Goal: Task Accomplishment & Management: Use online tool/utility

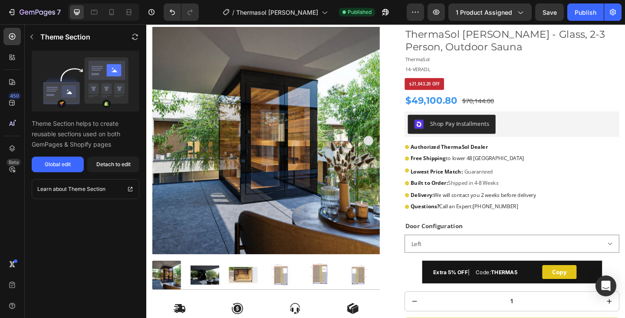
scroll to position [93, 0]
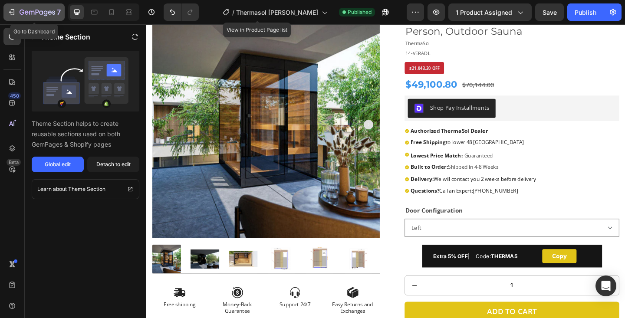
click at [34, 10] on icon "button" at bounding box center [38, 12] width 36 height 7
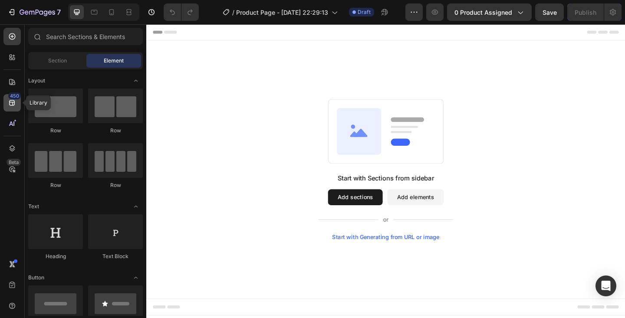
click at [13, 103] on icon at bounding box center [12, 103] width 6 height 6
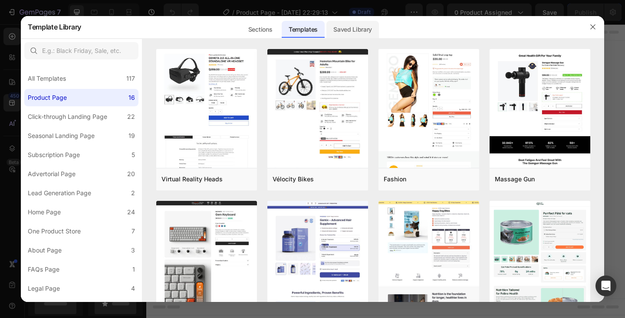
click at [343, 28] on div "Saved Library" at bounding box center [352, 29] width 52 height 17
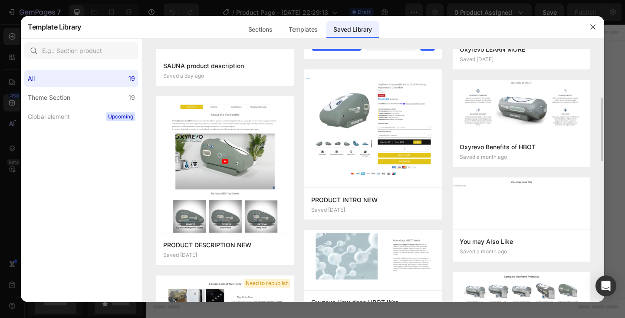
scroll to position [162, 0]
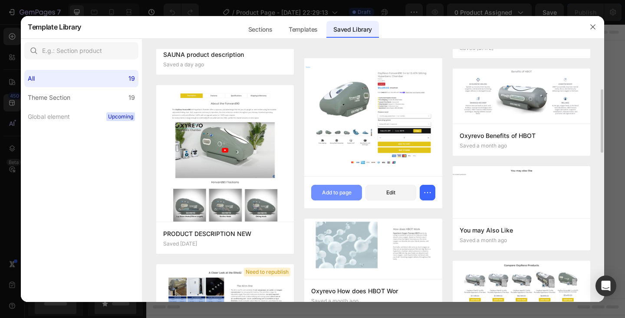
click at [326, 191] on div "Add to page" at bounding box center [336, 193] width 29 height 8
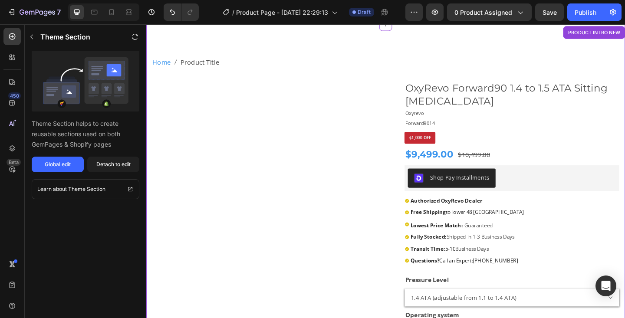
scroll to position [18, 0]
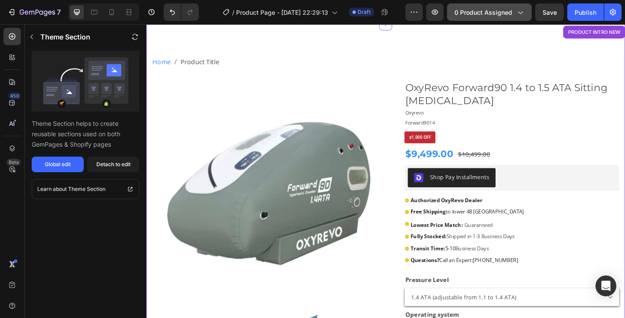
click at [513, 15] on div "0 product assigned" at bounding box center [489, 12] width 70 height 9
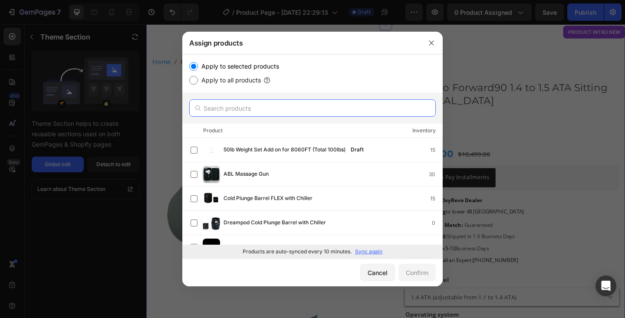
click at [291, 111] on input "text" at bounding box center [312, 107] width 246 height 17
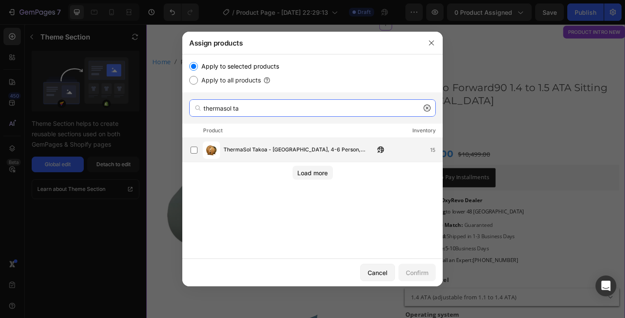
type input "thermasol ta"
click at [262, 159] on div "ThermaSol Takoa - [GEOGRAPHIC_DATA], 4-6 Person, Outdoor Barrel Sauna 15" at bounding box center [312, 150] width 260 height 24
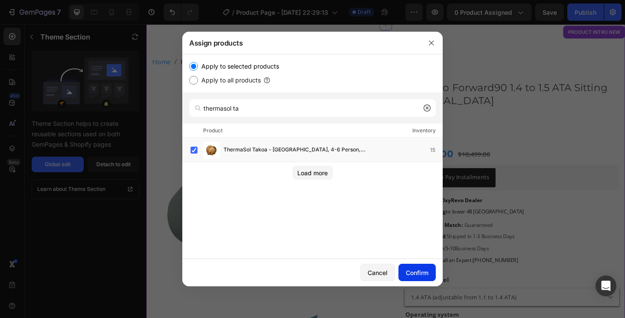
click at [415, 270] on div "Confirm" at bounding box center [417, 272] width 23 height 9
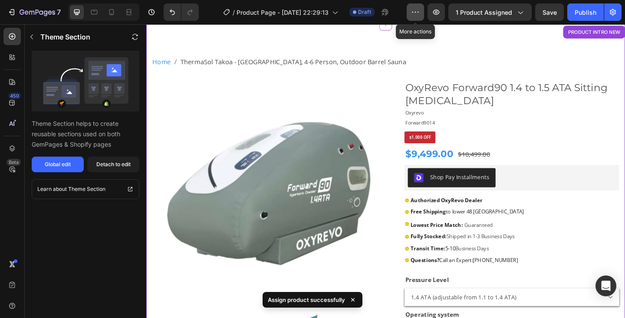
click at [412, 13] on icon "button" at bounding box center [415, 12] width 9 height 9
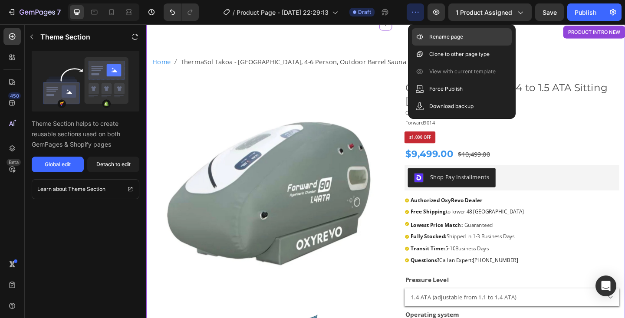
click at [445, 36] on p "Rename page" at bounding box center [446, 37] width 34 height 9
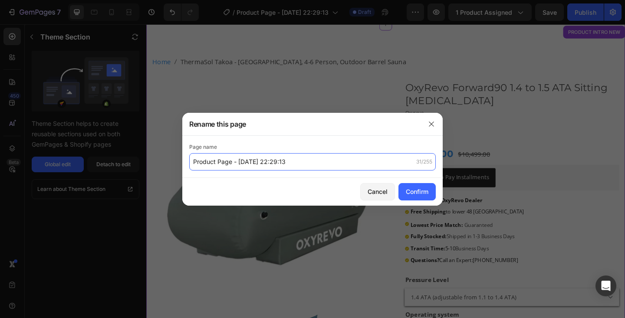
click at [225, 164] on input "Product Page - [DATE] 22:29:13" at bounding box center [312, 161] width 246 height 17
type input "Thermasol Takao"
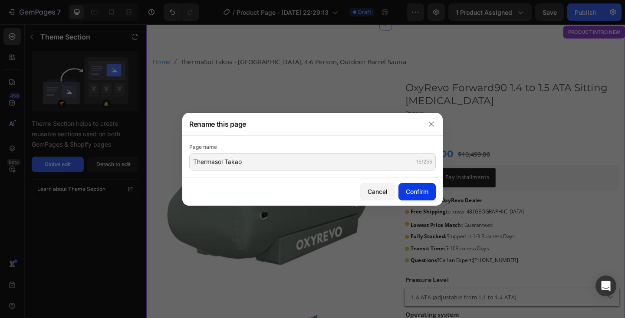
click at [402, 188] on button "Confirm" at bounding box center [416, 191] width 37 height 17
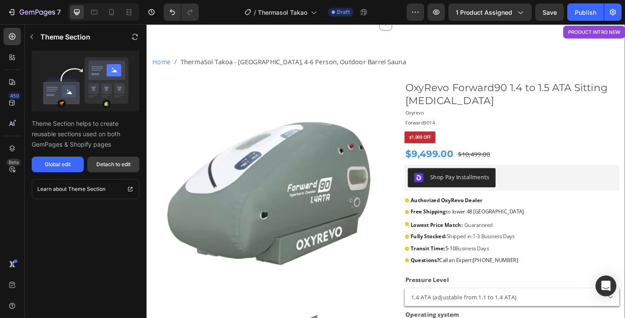
click at [108, 160] on button "Detach to edit" at bounding box center [113, 165] width 52 height 16
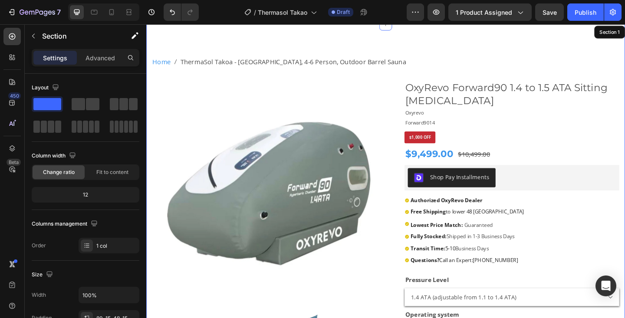
click at [296, 175] on img at bounding box center [276, 208] width 247 height 247
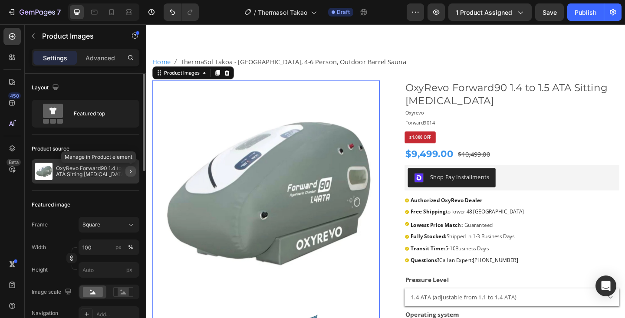
click at [130, 170] on icon "button" at bounding box center [130, 171] width 7 height 7
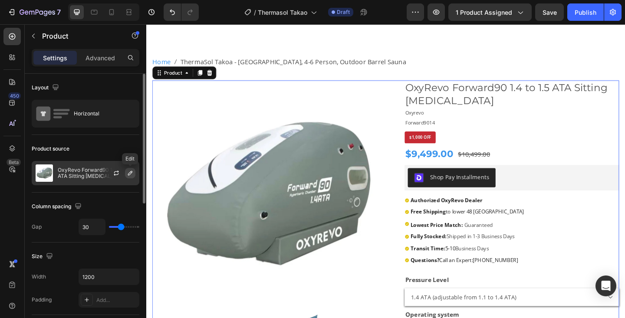
click at [130, 174] on icon "button" at bounding box center [130, 173] width 4 height 4
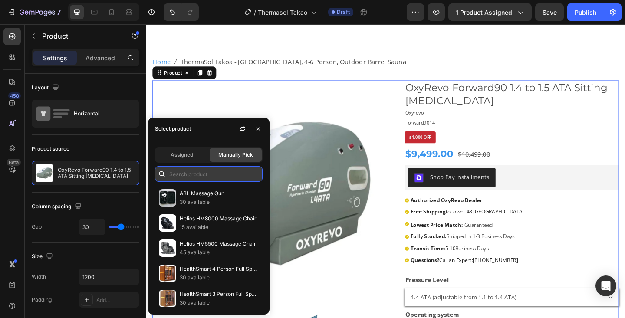
click at [181, 176] on input "text" at bounding box center [209, 174] width 108 height 16
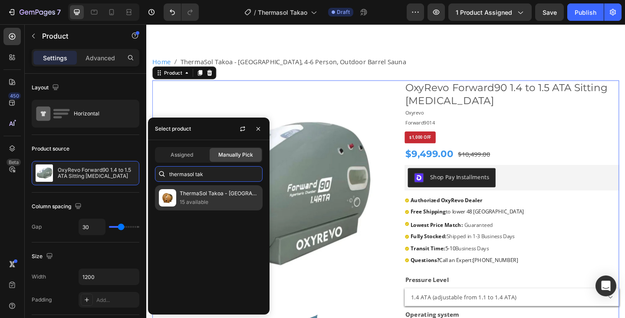
type input "thermasol tak"
click at [206, 199] on p "15 available" at bounding box center [219, 202] width 79 height 9
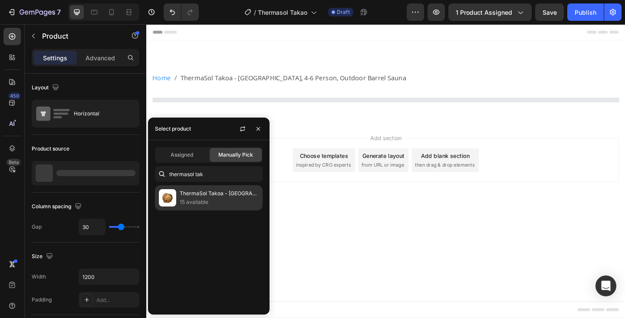
scroll to position [0, 0]
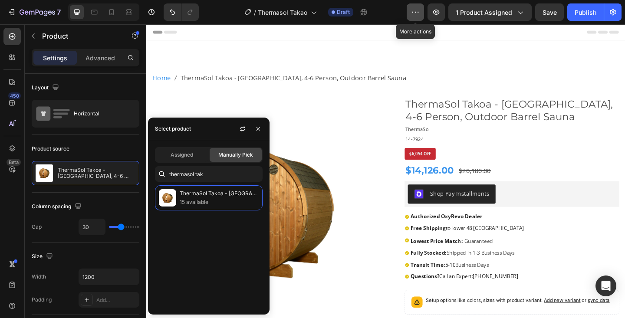
click at [415, 10] on icon "button" at bounding box center [415, 12] width 9 height 9
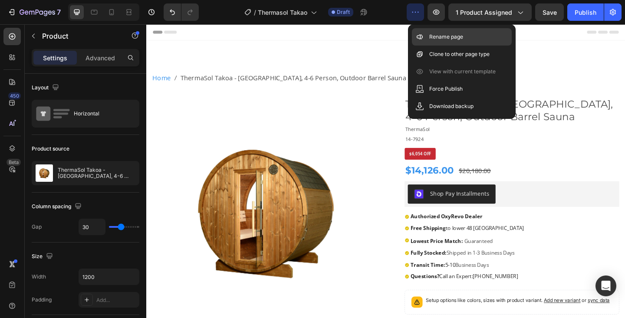
click at [436, 36] on p "Rename page" at bounding box center [446, 37] width 34 height 9
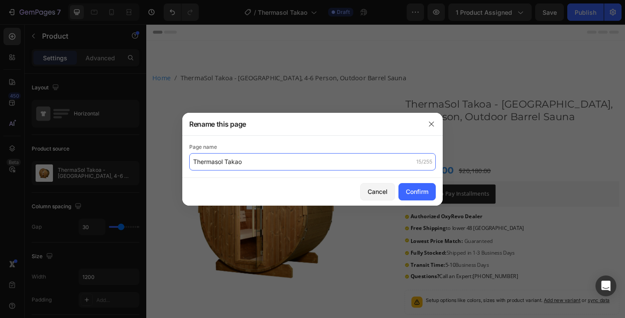
click at [244, 165] on input "Thermasol Takao" at bounding box center [312, 161] width 246 height 17
click at [245, 161] on input "Thermasol Takao" at bounding box center [312, 161] width 246 height 17
type input "Thermasol Takoa"
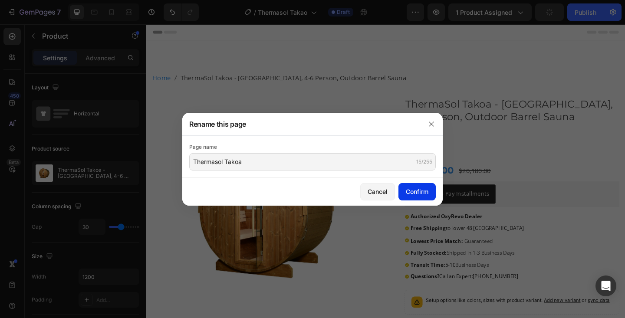
click at [414, 190] on div "Confirm" at bounding box center [417, 191] width 23 height 9
